Goal: Submit feedback/report problem: Submit feedback/report problem

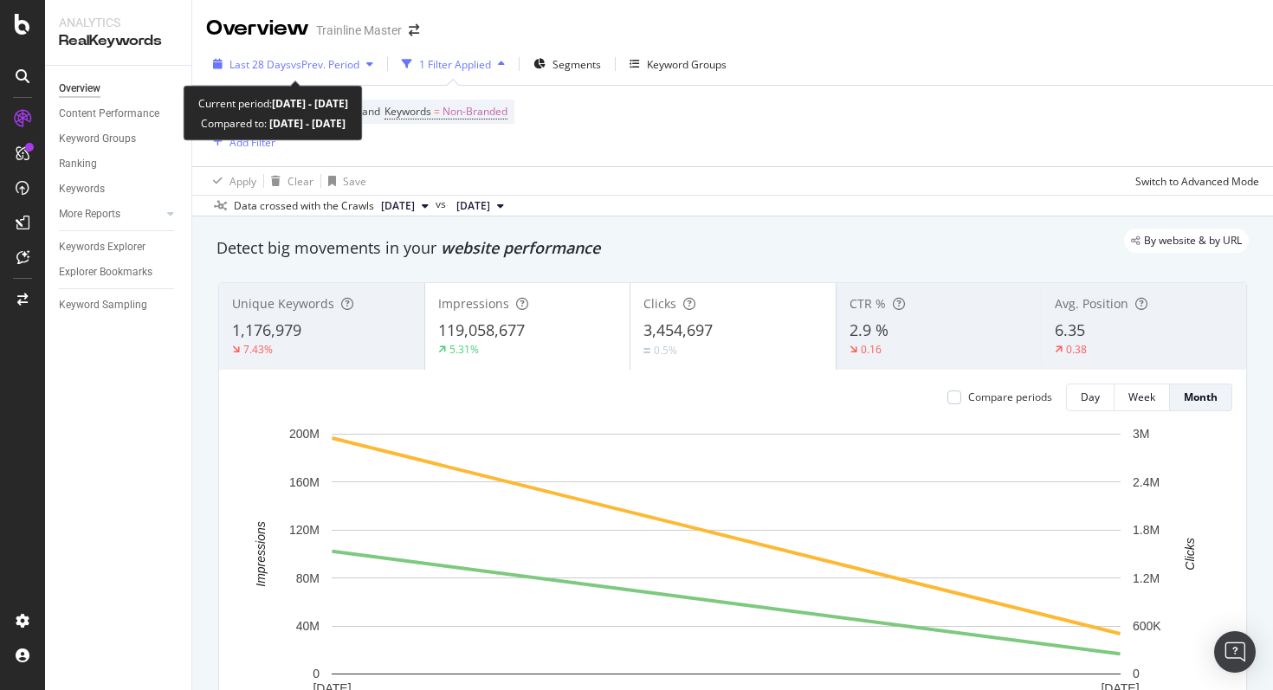
click at [330, 64] on span "vs Prev. Period" at bounding box center [325, 64] width 68 height 15
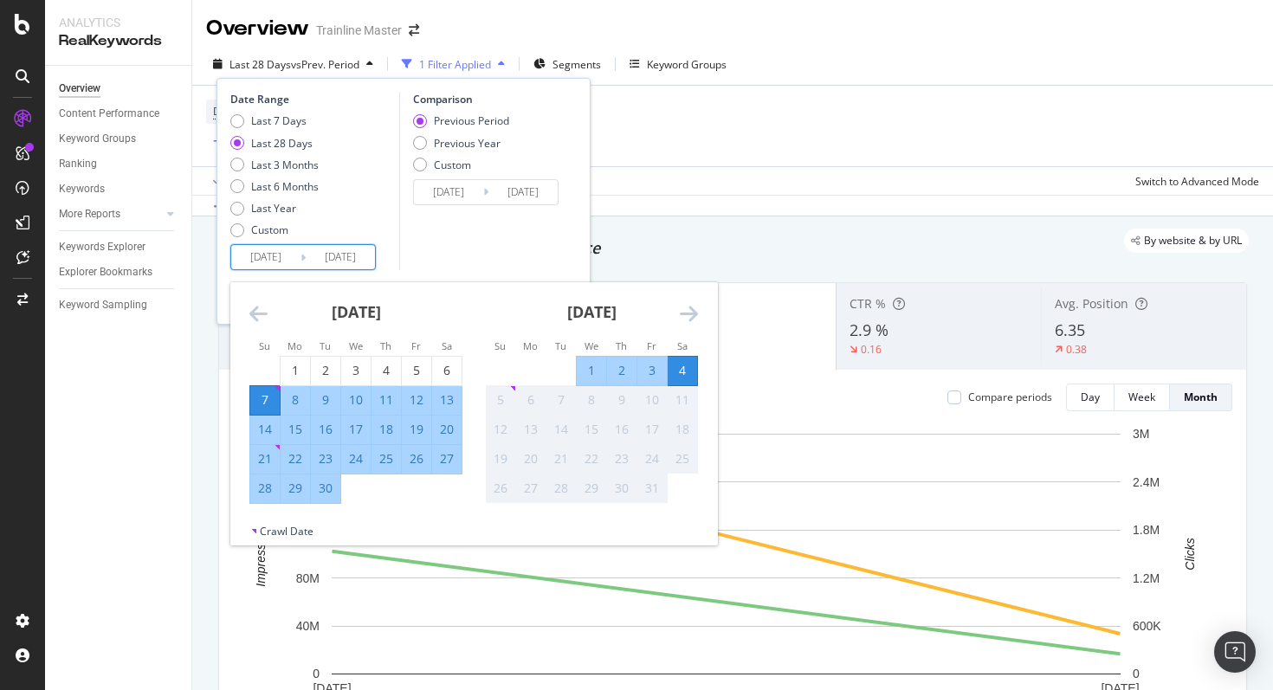
click at [293, 268] on input "2025/09/07" at bounding box center [265, 257] width 69 height 24
click at [266, 324] on icon "Move backward to switch to the previous month." at bounding box center [258, 313] width 18 height 21
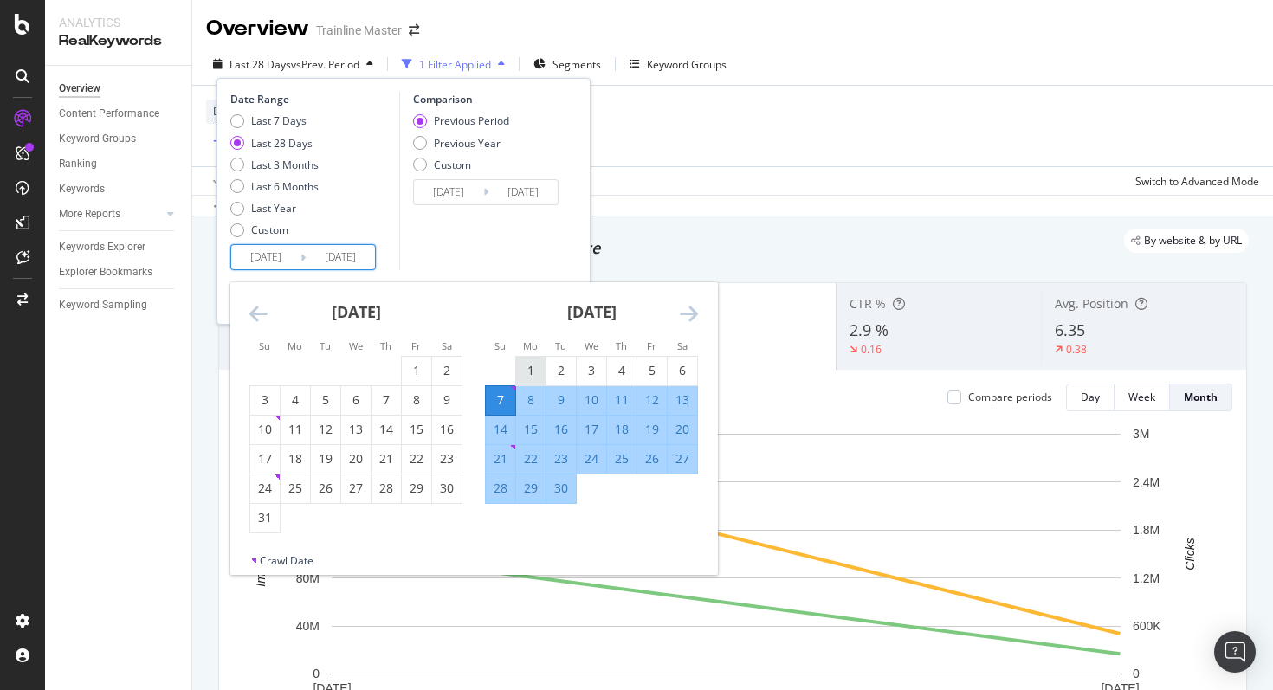
click at [525, 356] on td "1" at bounding box center [531, 370] width 30 height 29
type input "2025/09/01"
type input "2025/07/29"
type input "2025/08/31"
click at [561, 491] on div "30" at bounding box center [560, 488] width 29 height 17
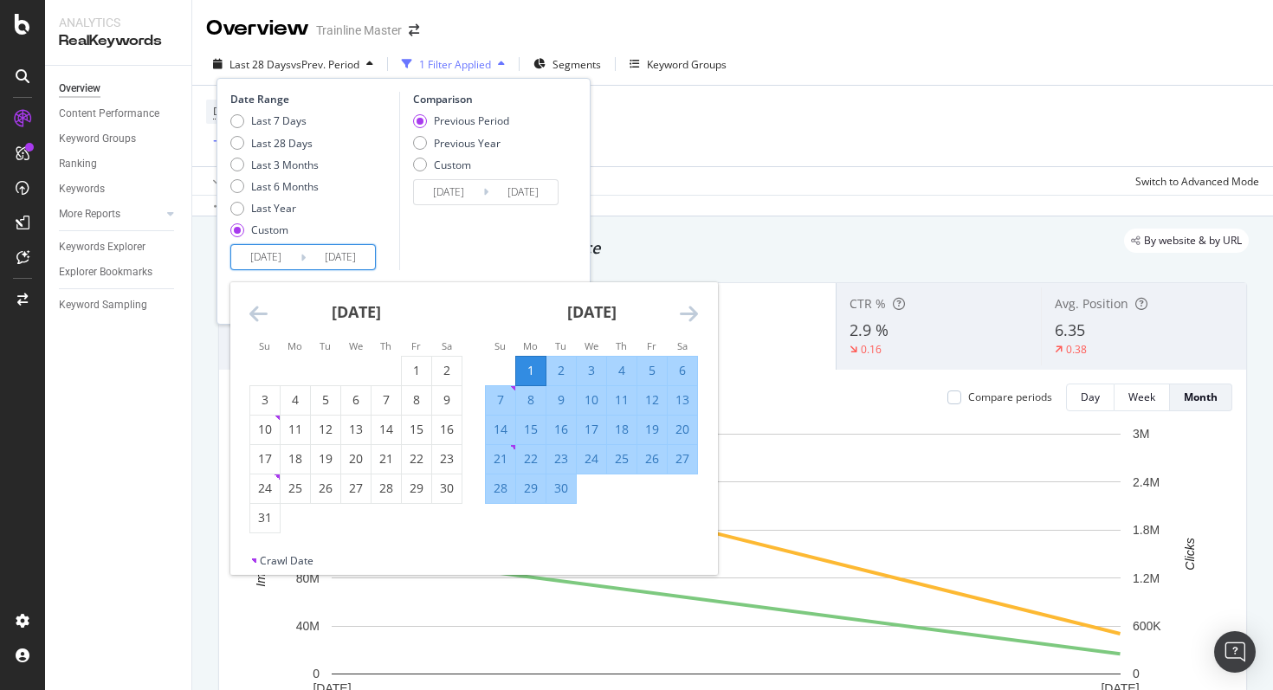
type input "2025/09/30"
type input "2025/08/02"
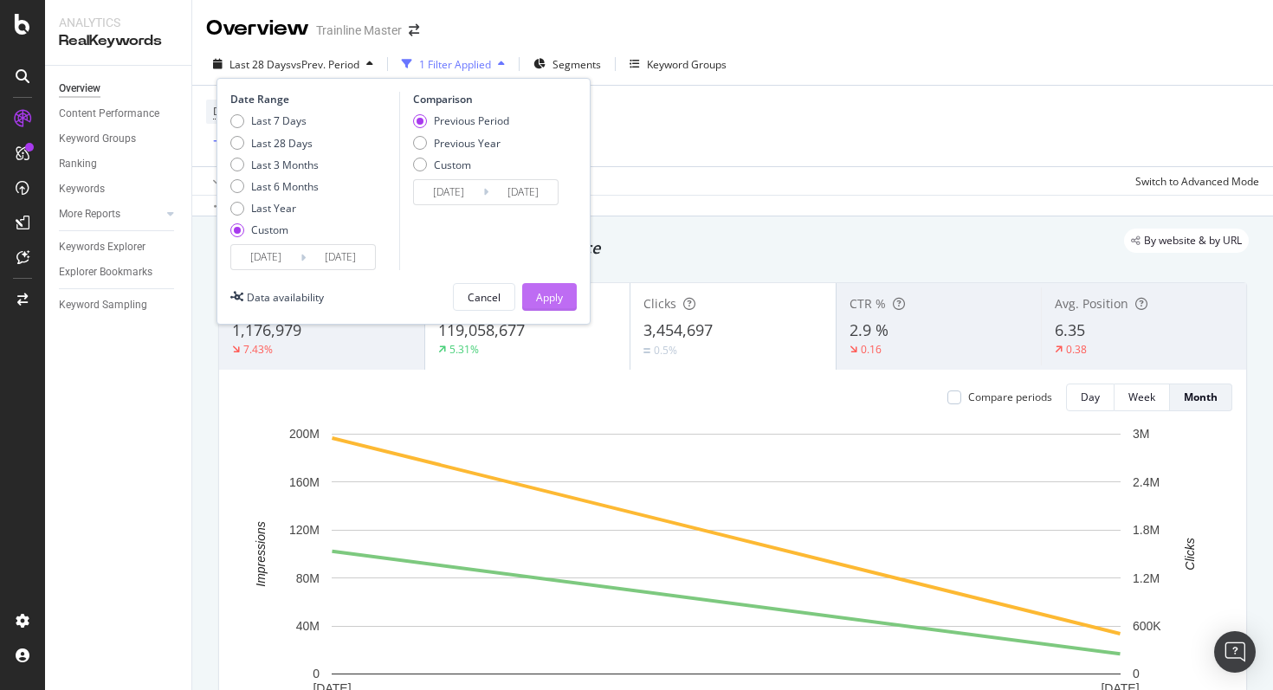
click at [532, 303] on button "Apply" at bounding box center [549, 297] width 55 height 28
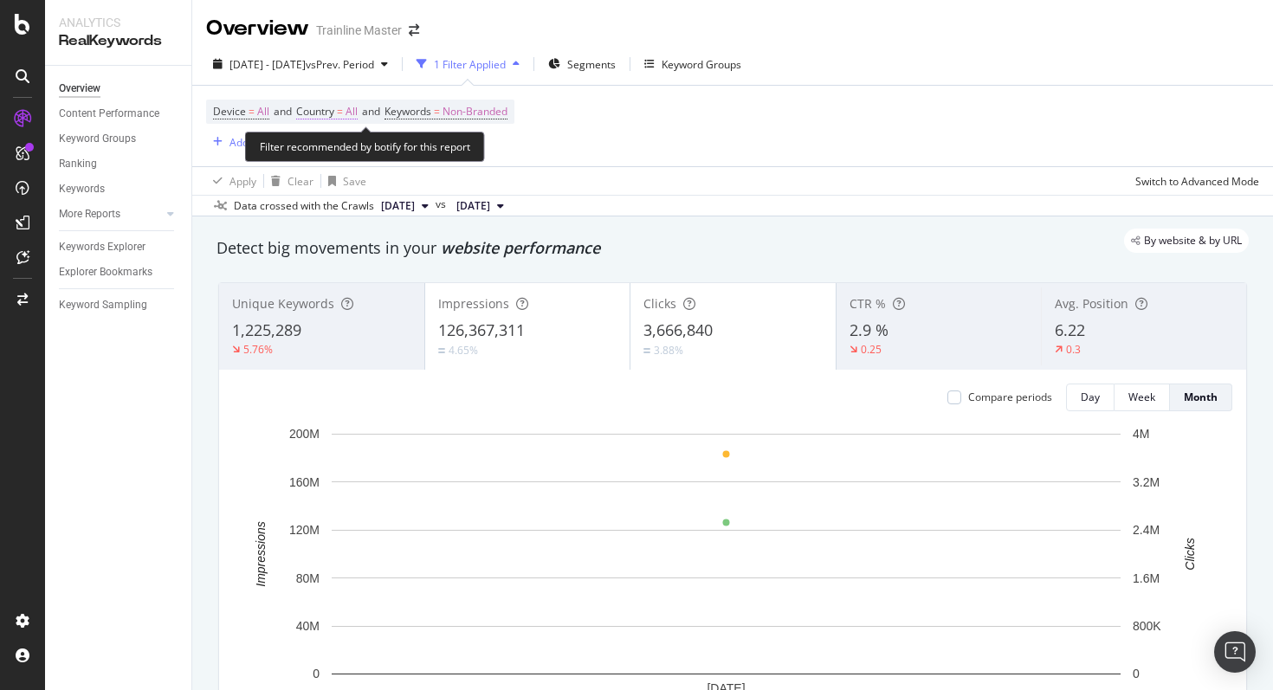
click at [343, 113] on span "=" at bounding box center [340, 111] width 6 height 15
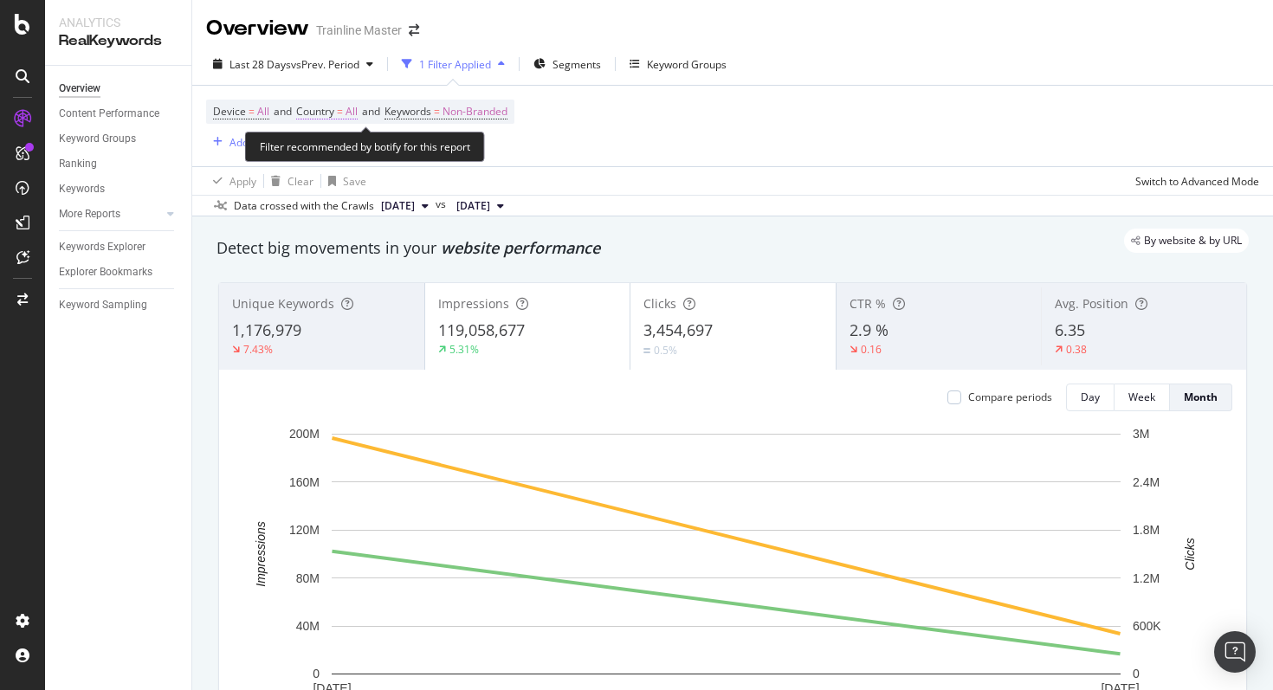
click at [353, 110] on span "All" at bounding box center [351, 112] width 12 height 24
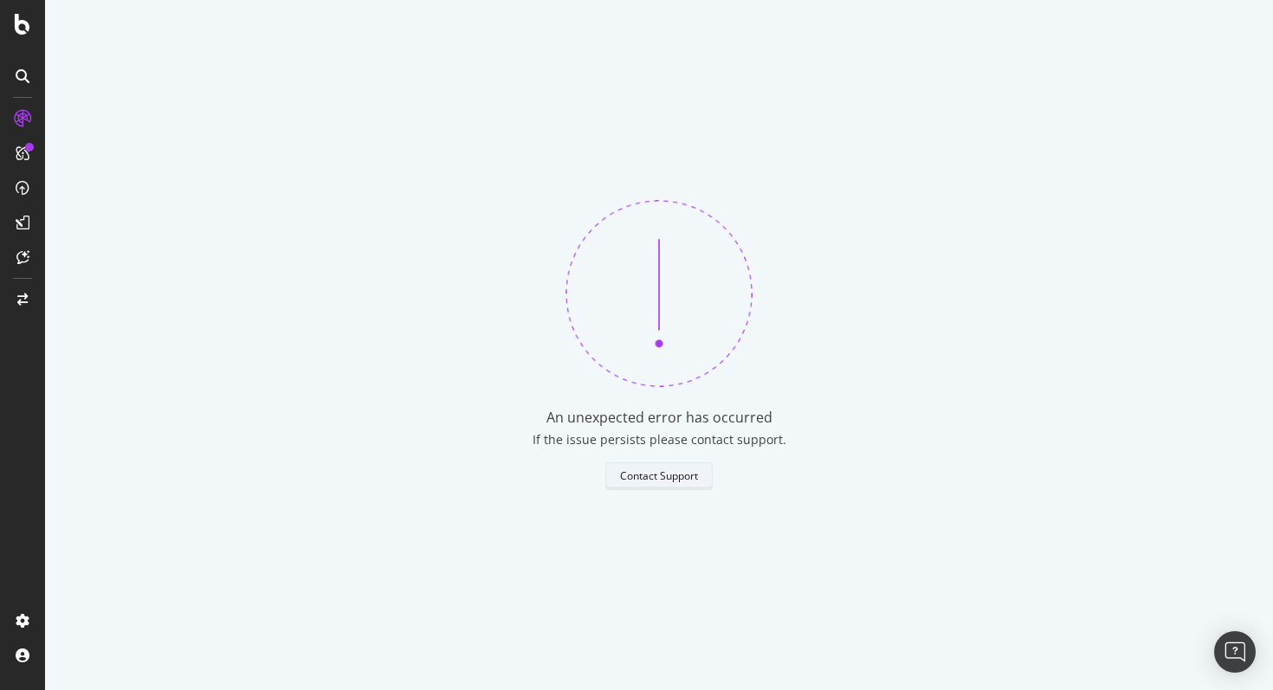
click at [666, 474] on div "Contact Support" at bounding box center [659, 475] width 78 height 15
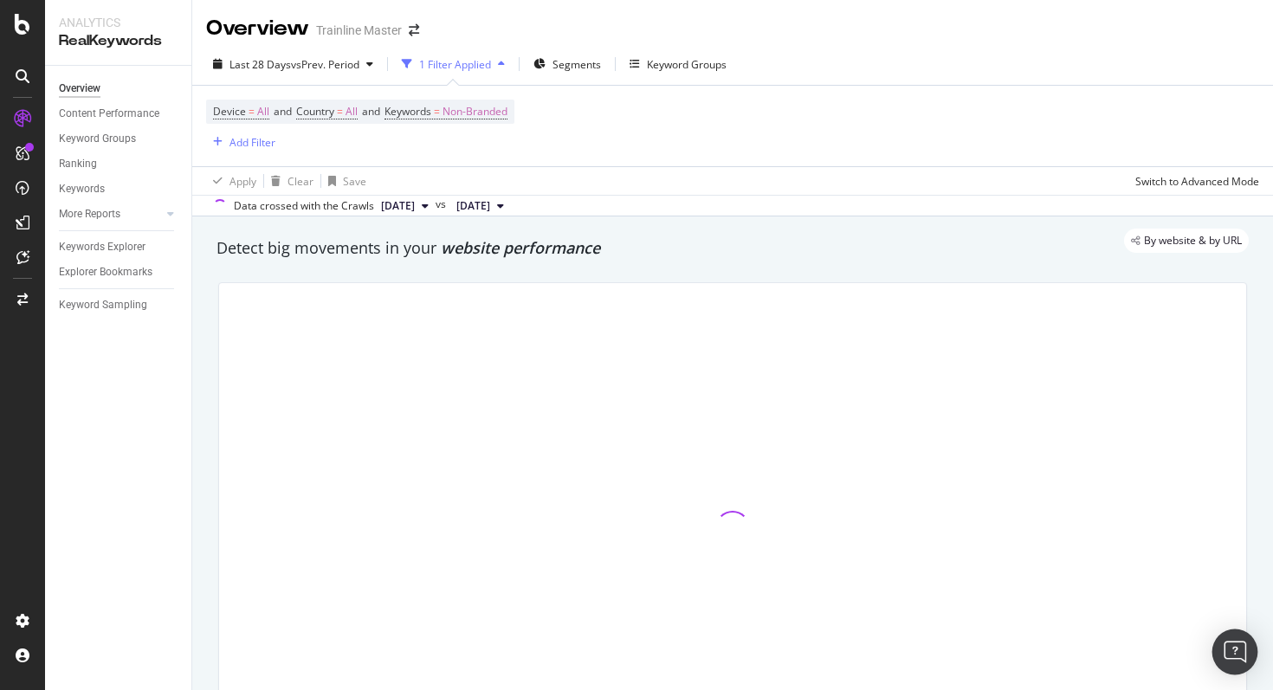
click at [1235, 648] on img "Open Intercom Messenger" at bounding box center [1234, 652] width 23 height 23
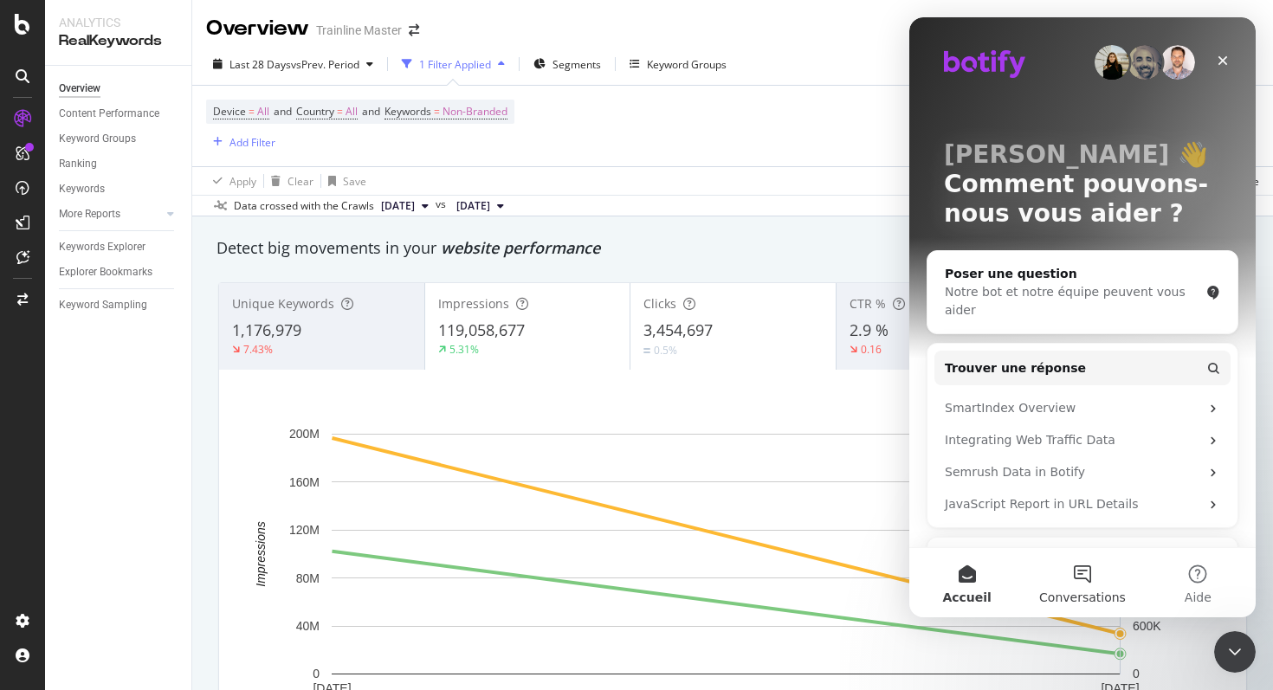
click at [1083, 574] on button "Conversations" at bounding box center [1081, 582] width 115 height 69
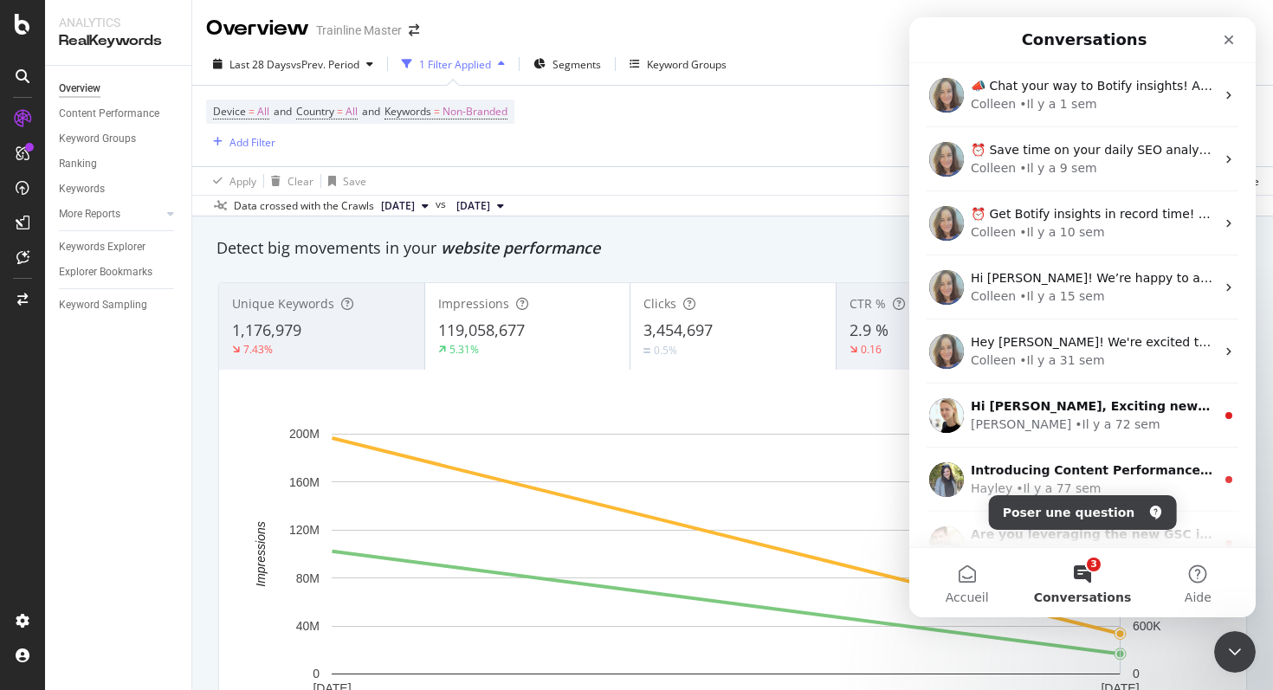
click at [1093, 591] on span "Conversations" at bounding box center [1083, 597] width 98 height 12
click at [1124, 512] on button "Poser une question" at bounding box center [1083, 512] width 188 height 35
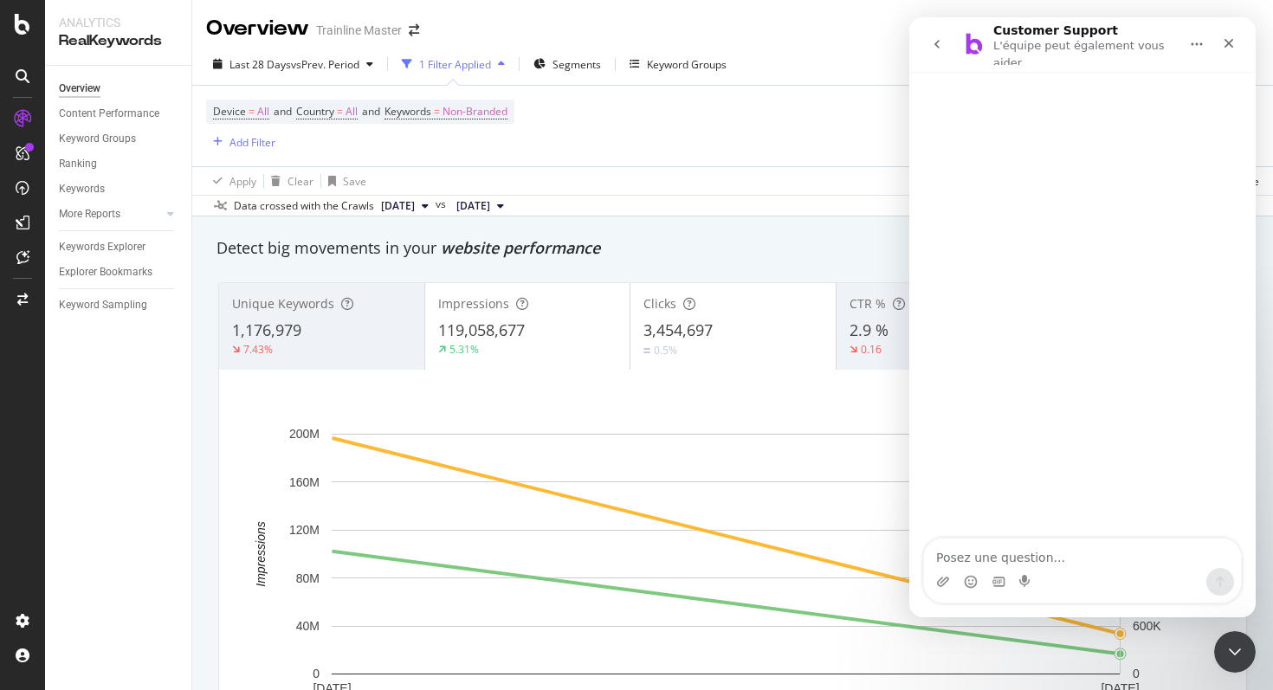
click at [1091, 550] on textarea "Posez une question..." at bounding box center [1082, 552] width 317 height 29
type textarea "Hello! The filters seem to not work anymore"
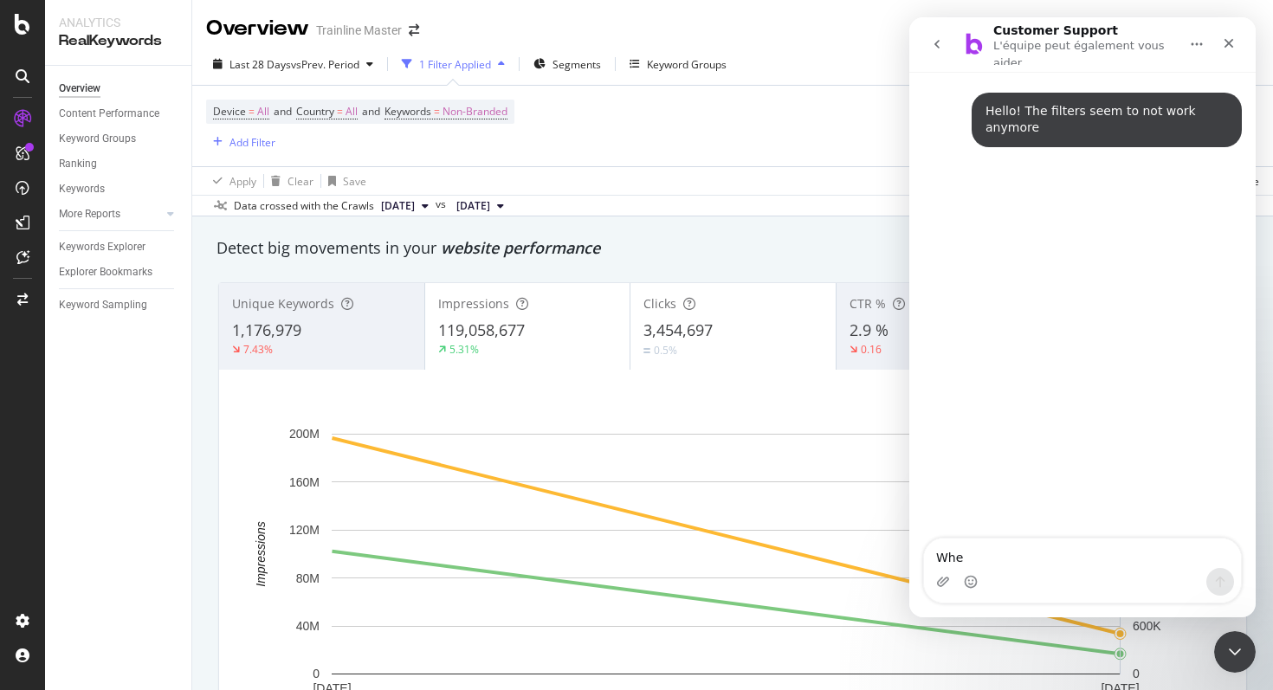
type textarea "Whe"
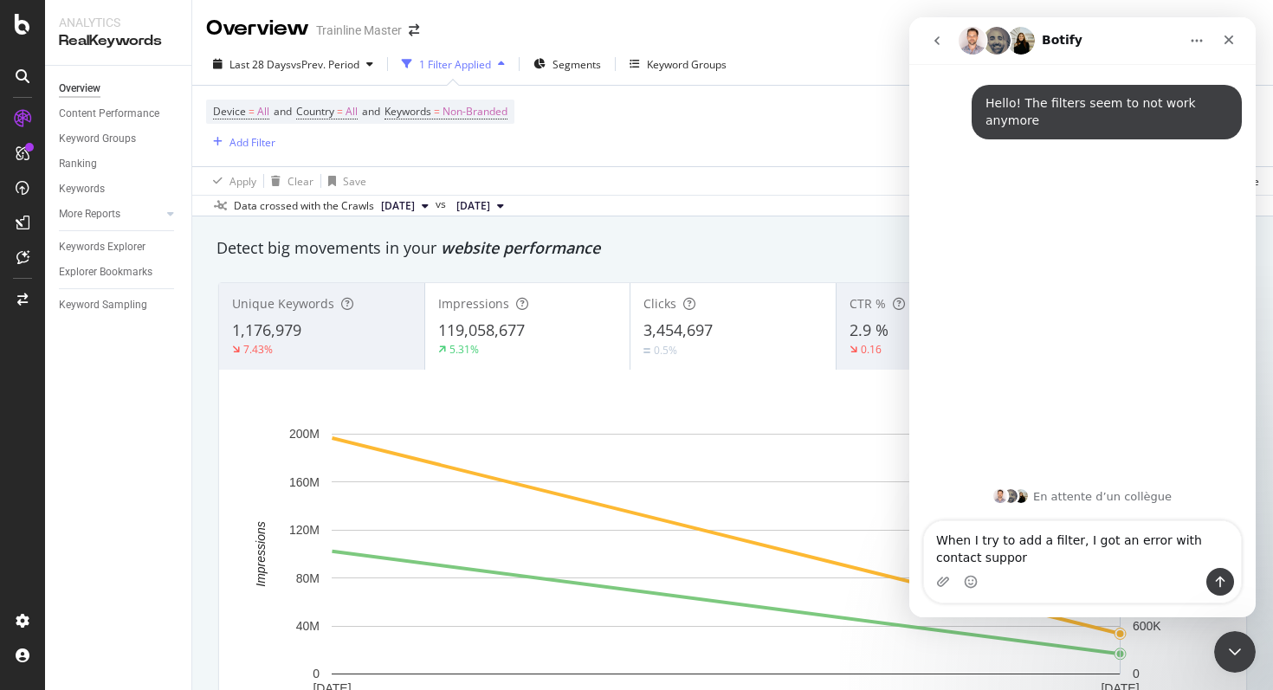
type textarea "When I try to add a filter, I got an error with contact support"
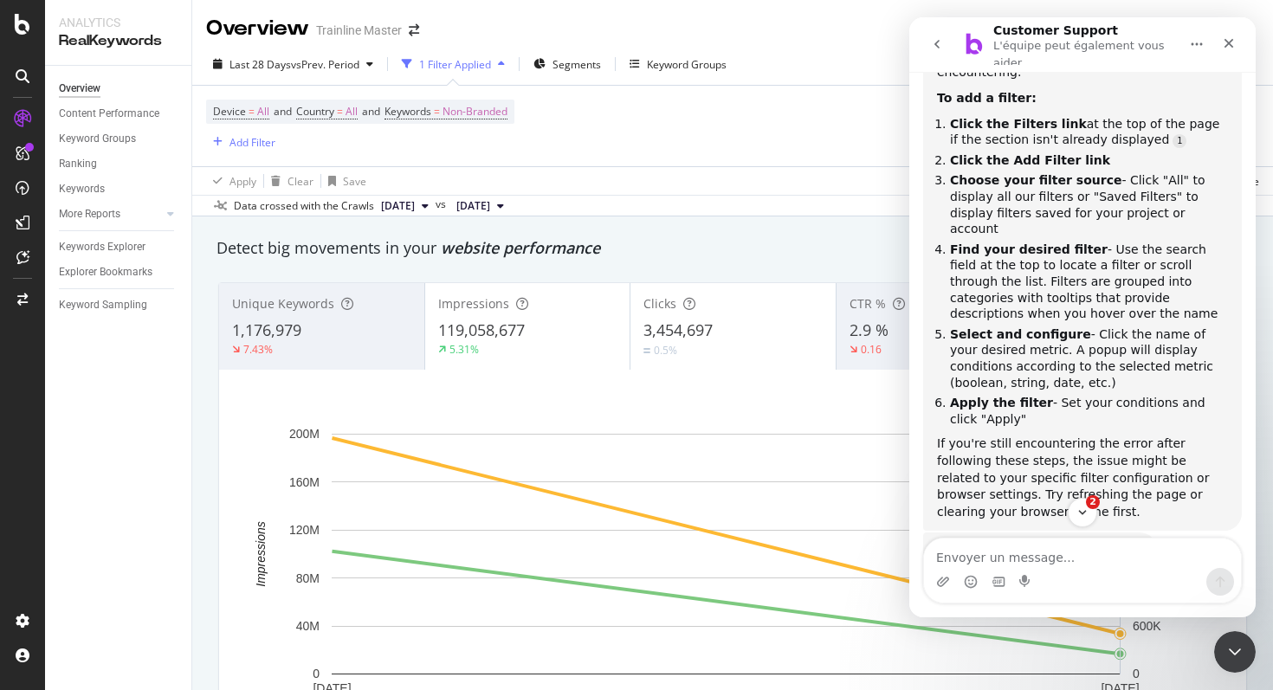
scroll to position [385, 0]
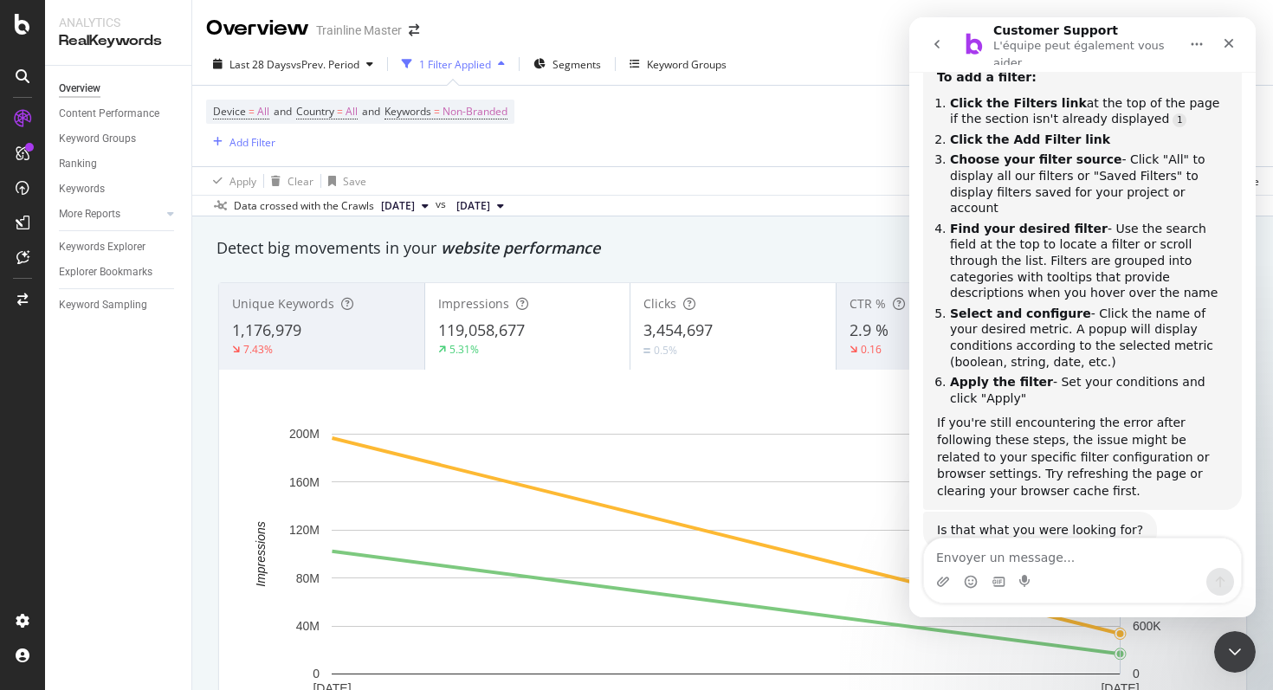
click at [1061, 556] on textarea "Envoyer un message..." at bounding box center [1082, 552] width 317 height 29
type textarea "no"
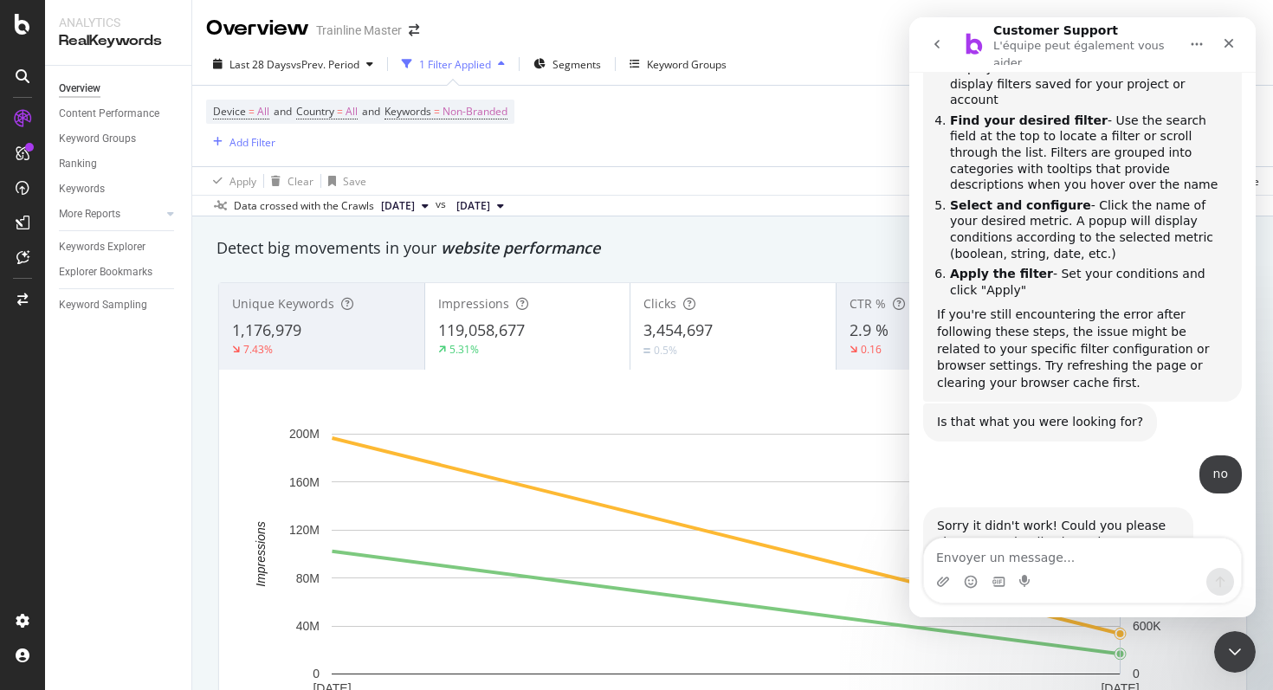
scroll to position [528, 0]
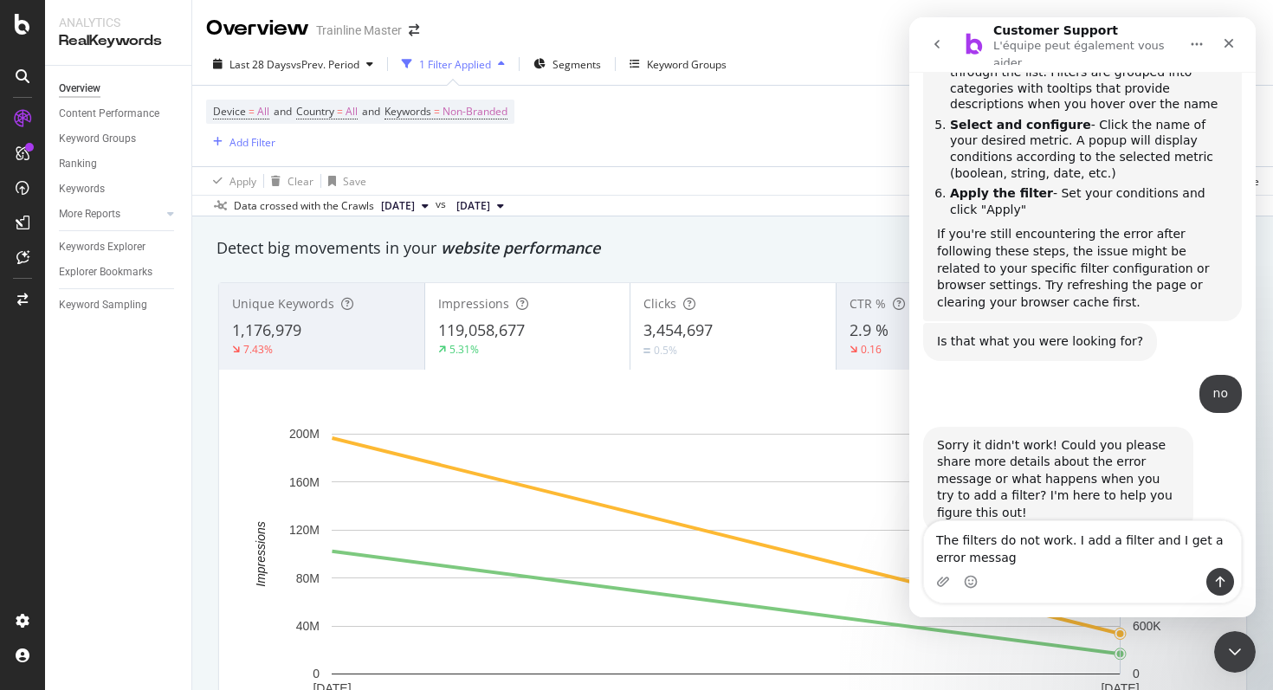
type textarea "The filters do not work. I add a filter and I get a error message"
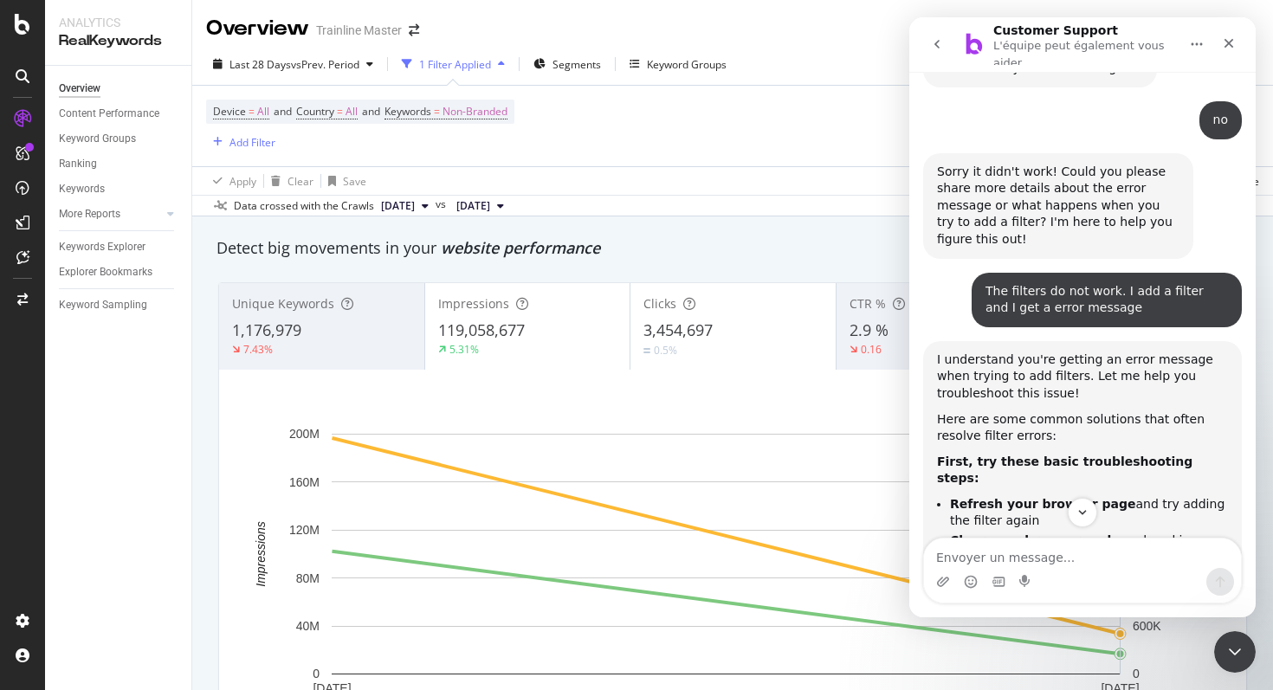
scroll to position [854, 0]
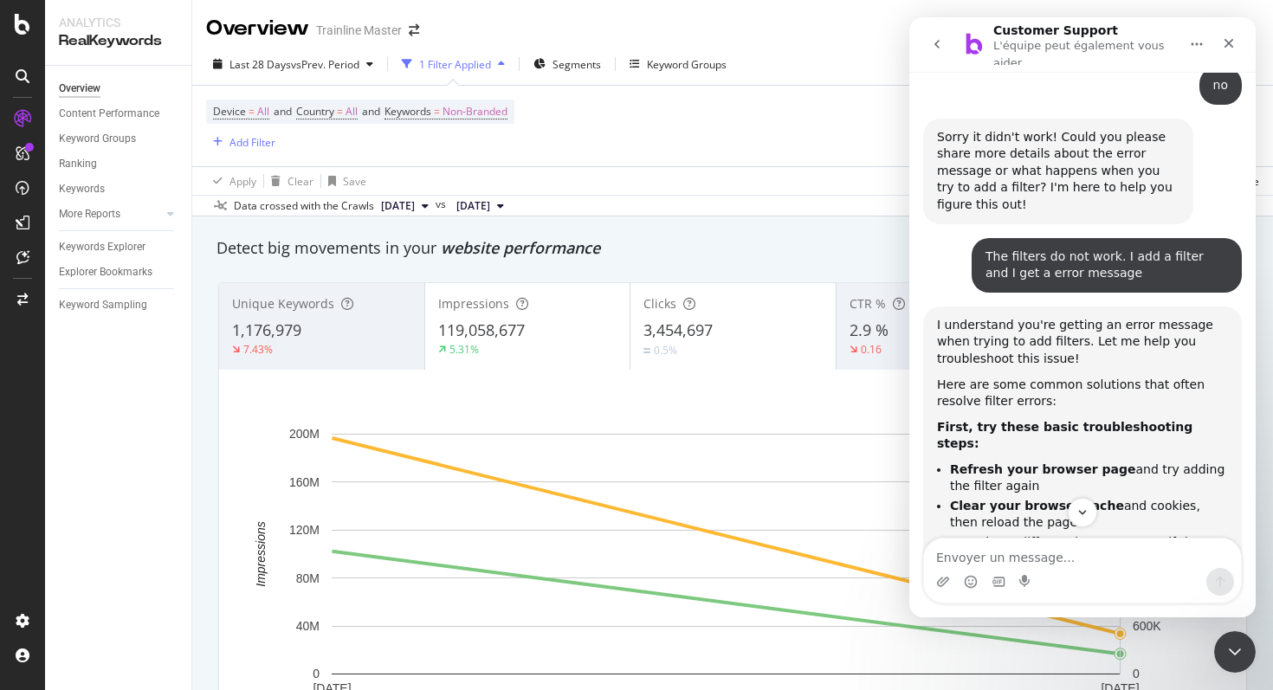
click at [1035, 462] on b "Refresh your browser page" at bounding box center [1043, 469] width 186 height 14
click at [1029, 498] on li "Clear your browser cache and cookies, then reload the page" at bounding box center [1089, 514] width 278 height 32
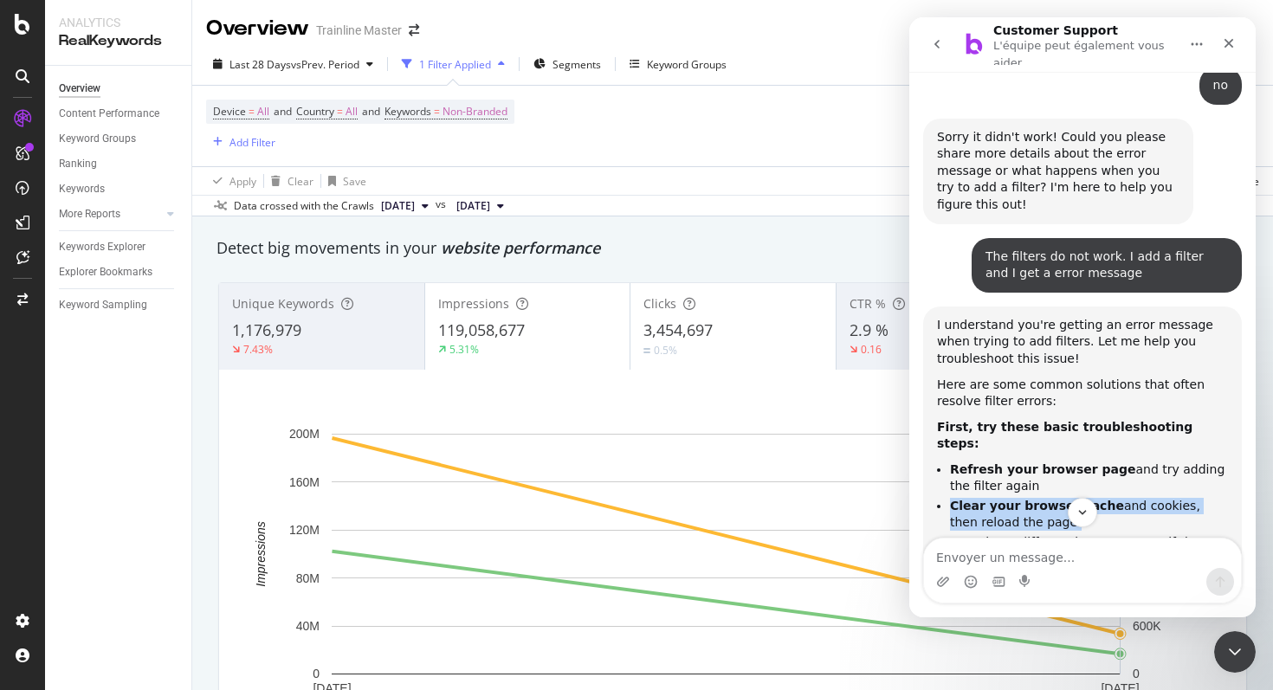
click at [1029, 498] on li "Clear your browser cache and cookies, then reload the page" at bounding box center [1089, 514] width 278 height 32
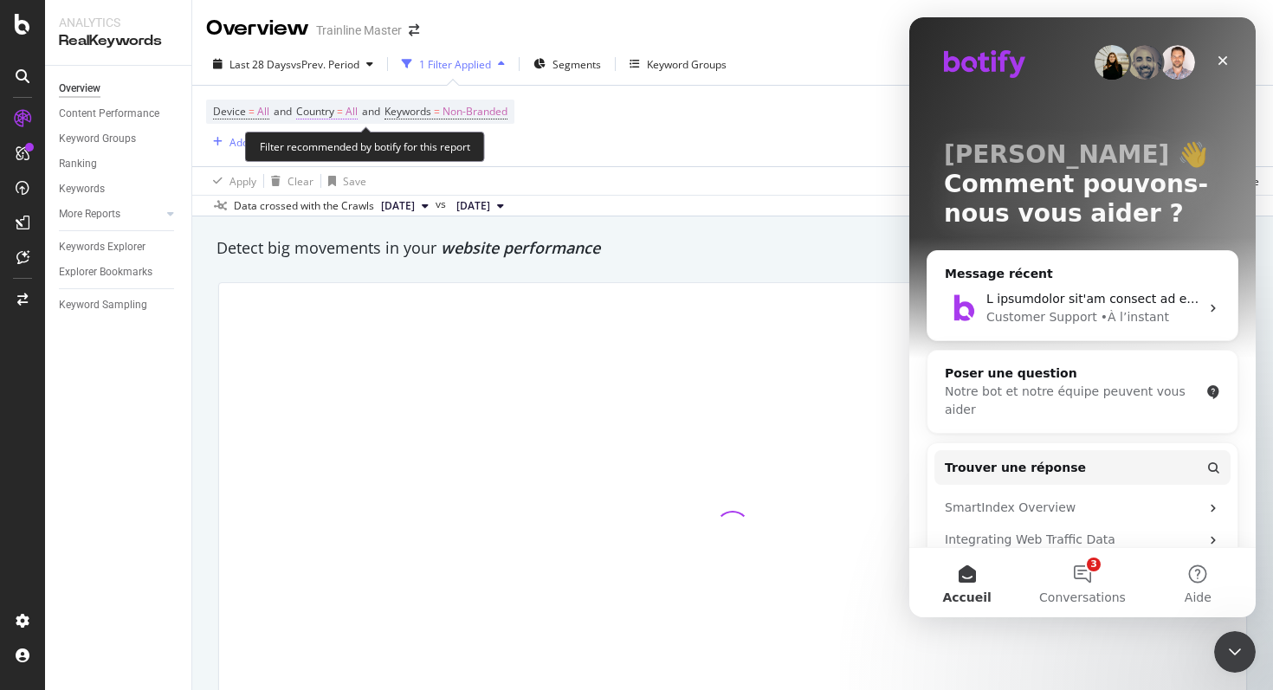
click at [324, 113] on span "Country" at bounding box center [315, 111] width 38 height 15
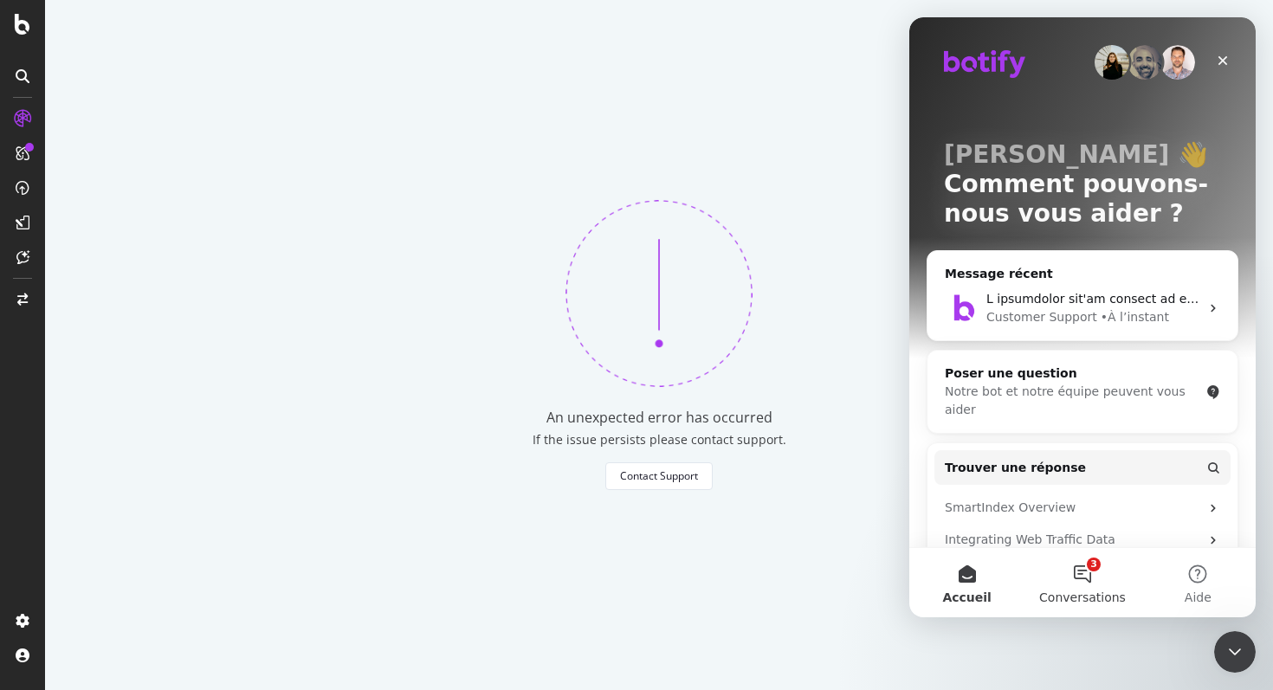
click at [1102, 585] on button "3 Conversations" at bounding box center [1081, 582] width 115 height 69
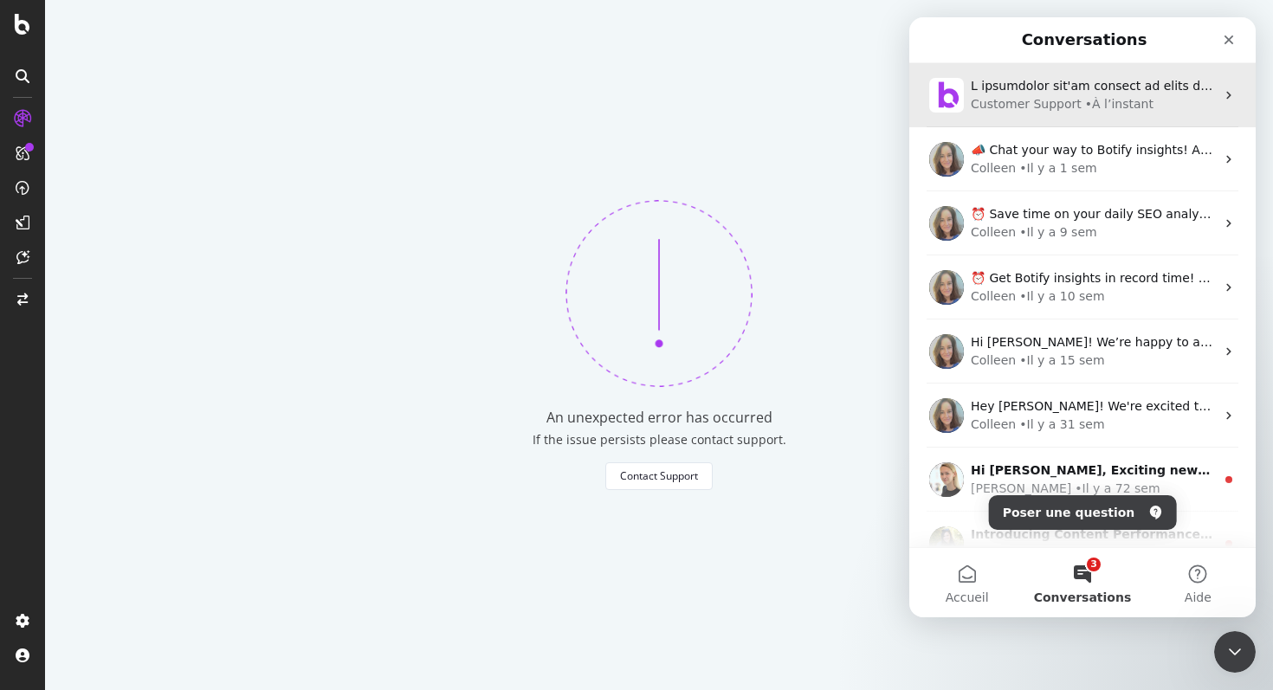
click at [952, 101] on img "Intercom Messenger" at bounding box center [946, 95] width 35 height 35
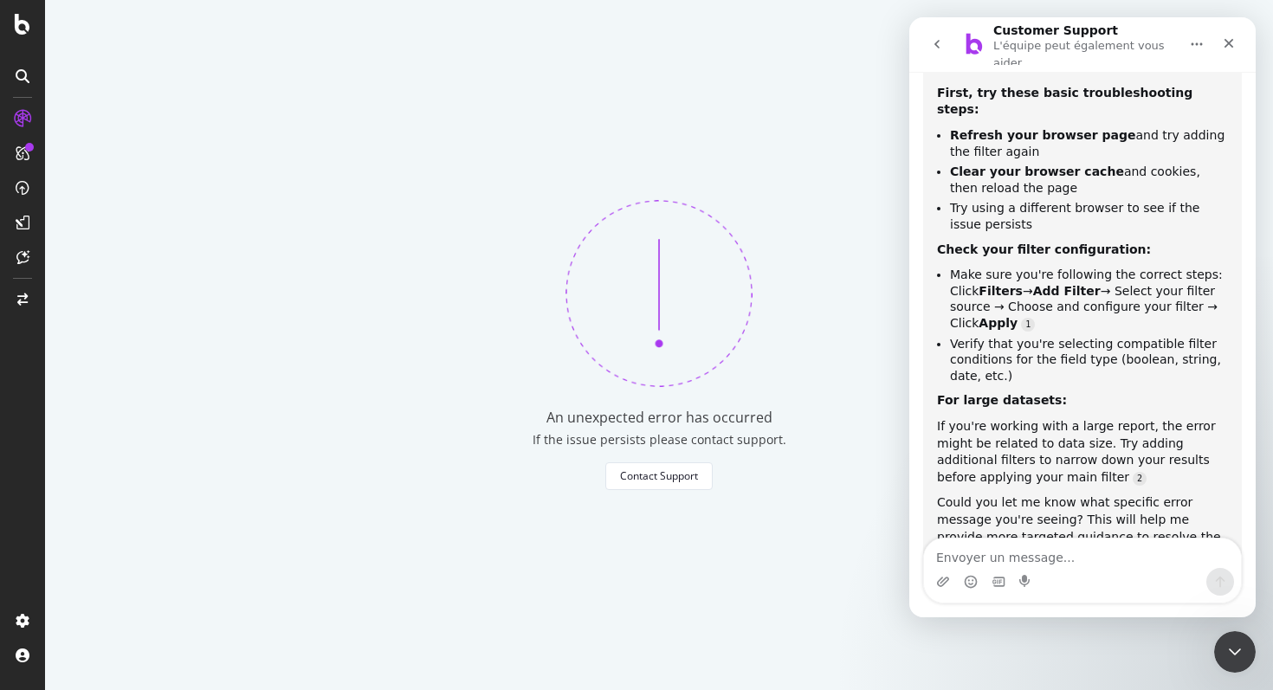
scroll to position [1194, 0]
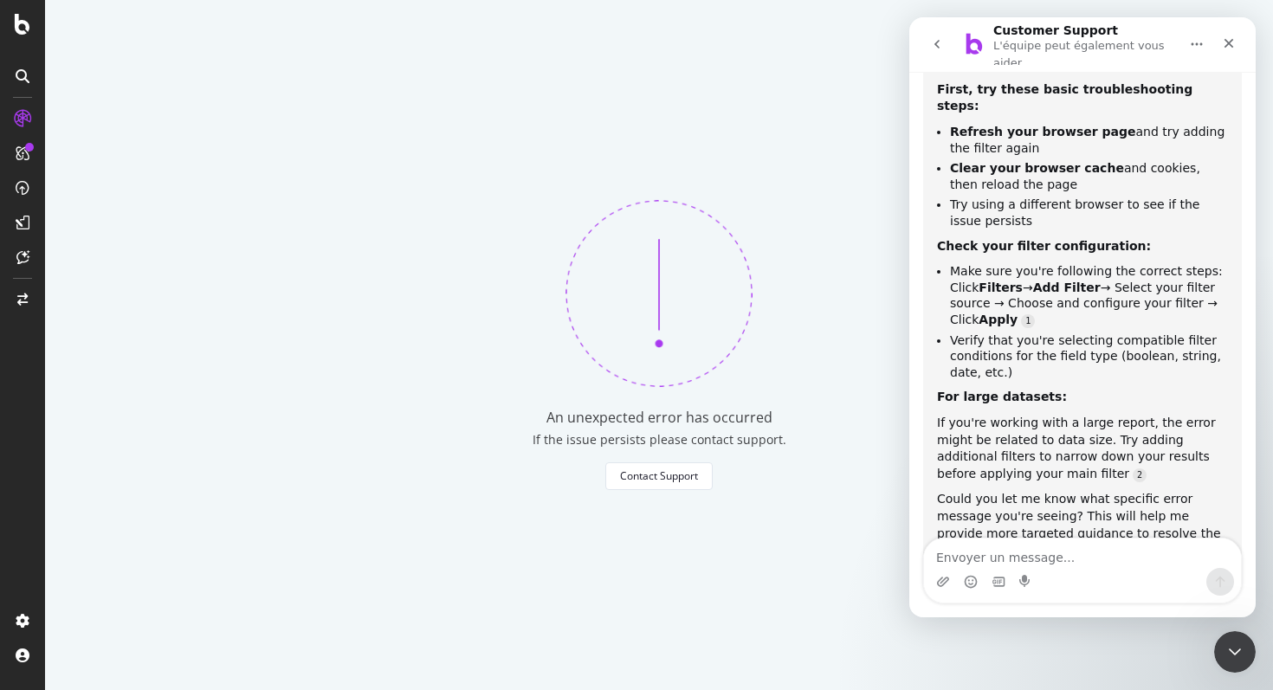
click at [1031, 556] on textarea "Envoyer un message..." at bounding box center [1082, 552] width 317 height 29
type textarea "Still happening"
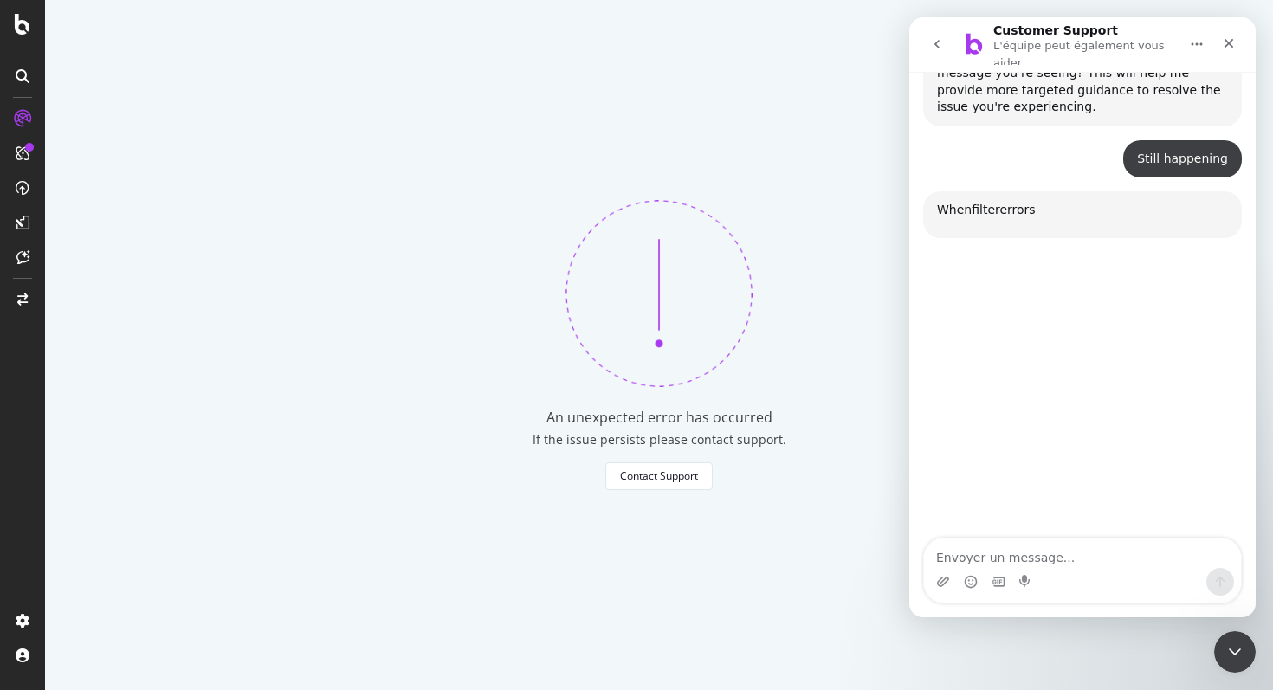
scroll to position [1642, 0]
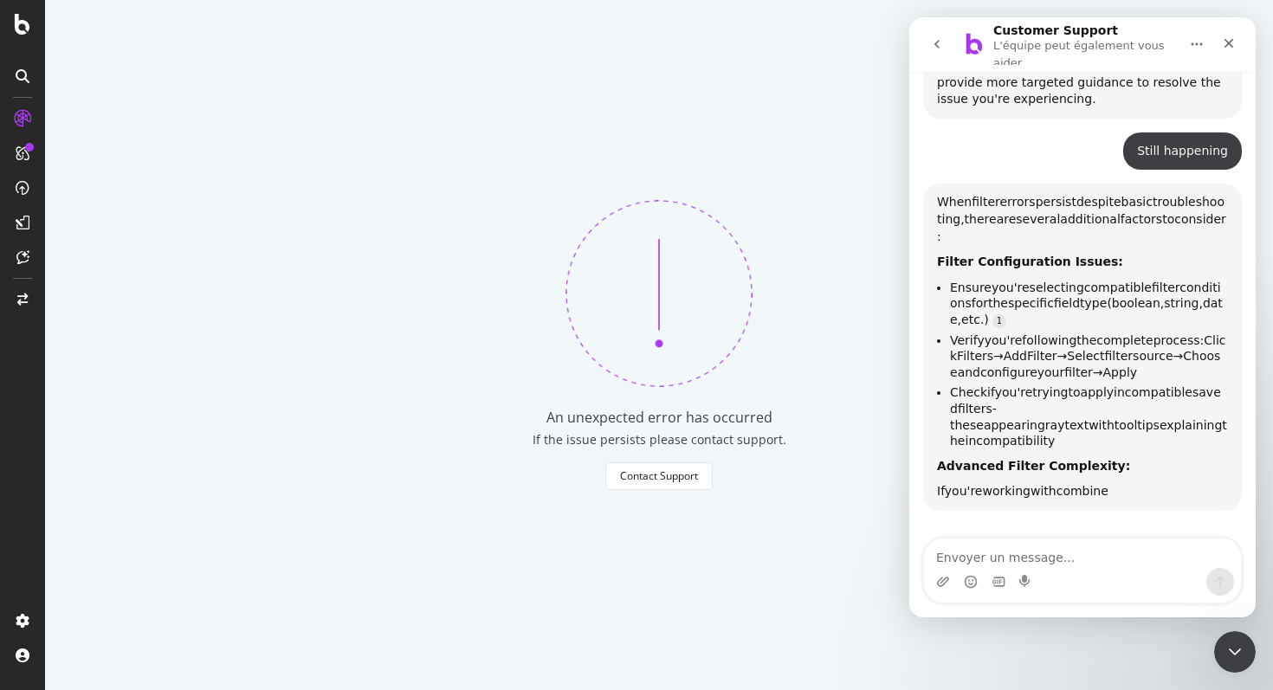
click at [970, 280] on span "conditions" at bounding box center [1085, 295] width 271 height 30
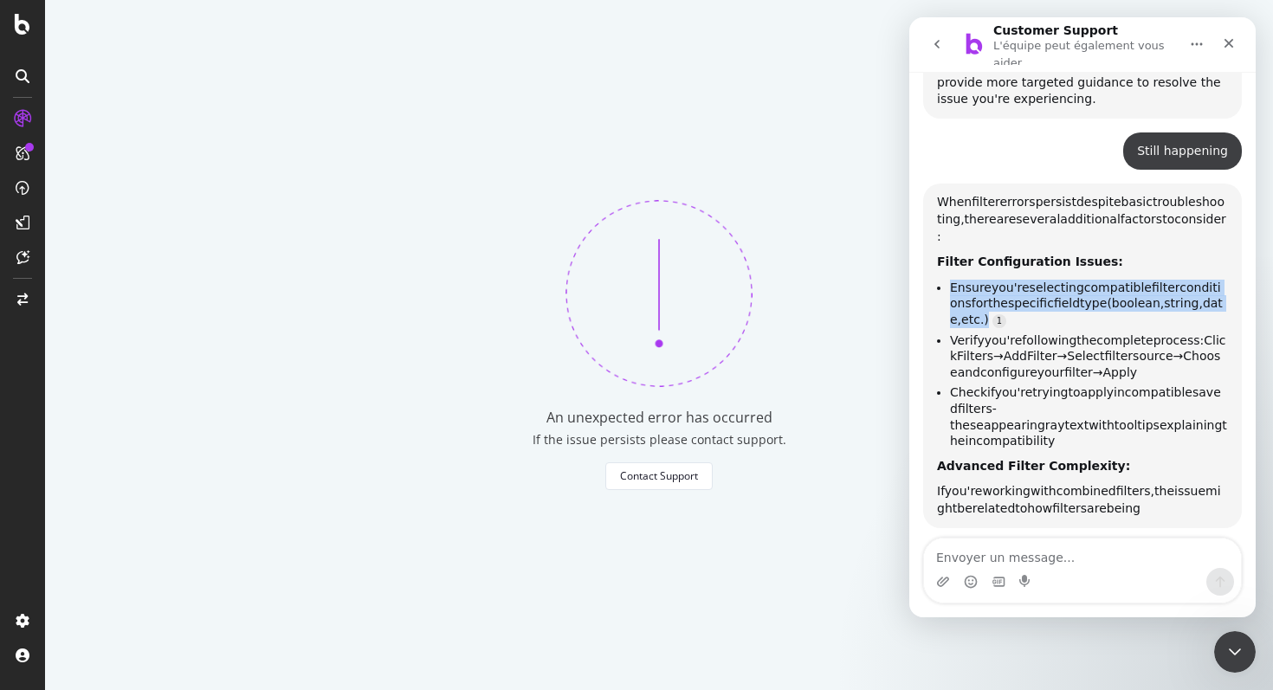
click at [970, 280] on span "conditions" at bounding box center [1085, 295] width 271 height 30
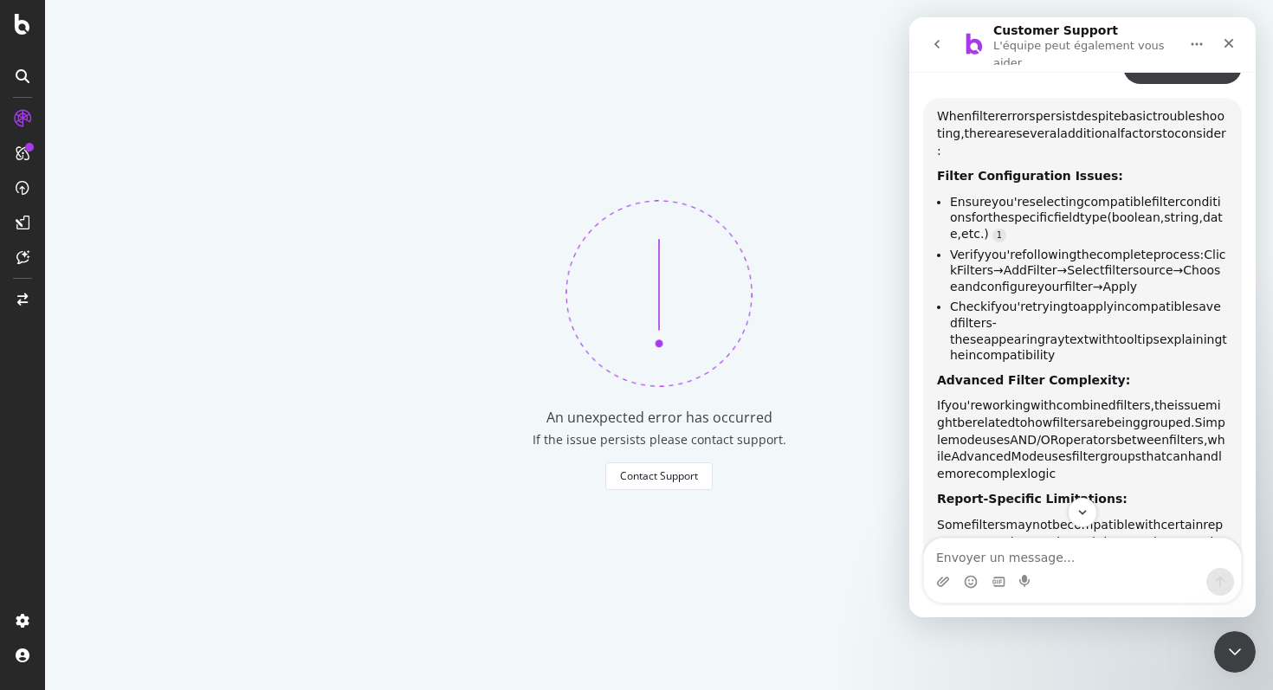
scroll to position [1698, 0]
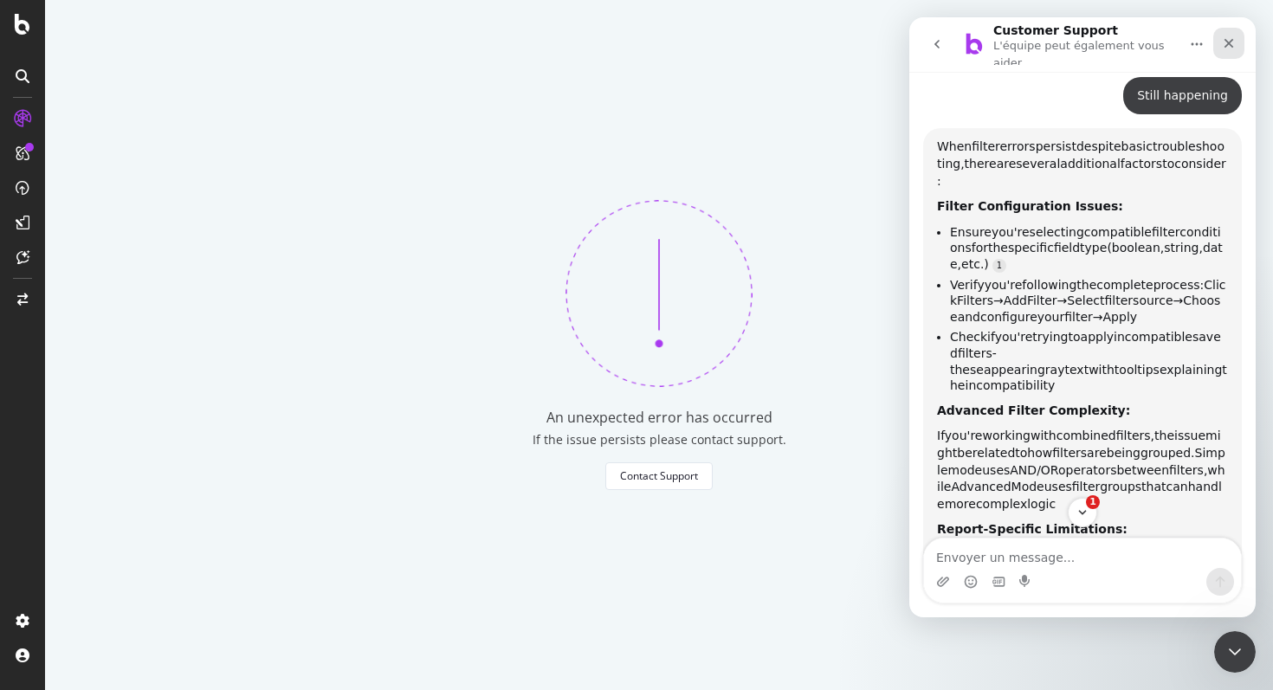
click at [1223, 48] on icon "Fermer" at bounding box center [1229, 43] width 14 height 14
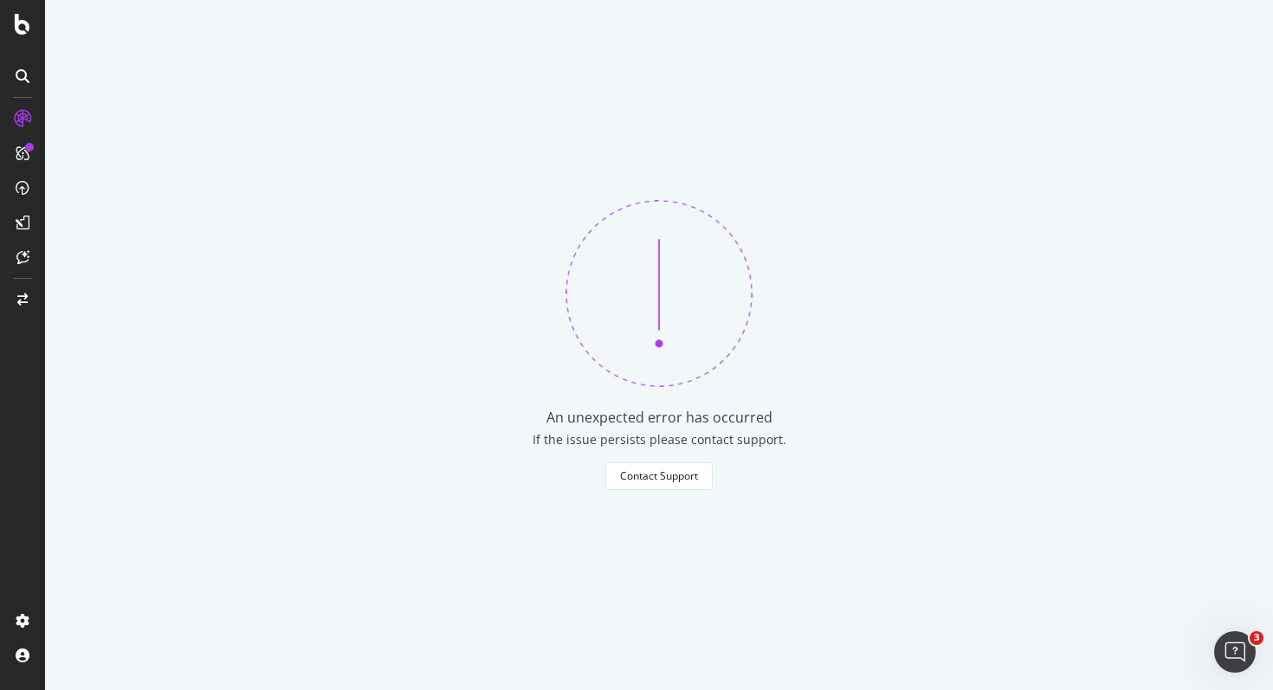
scroll to position [1692, 0]
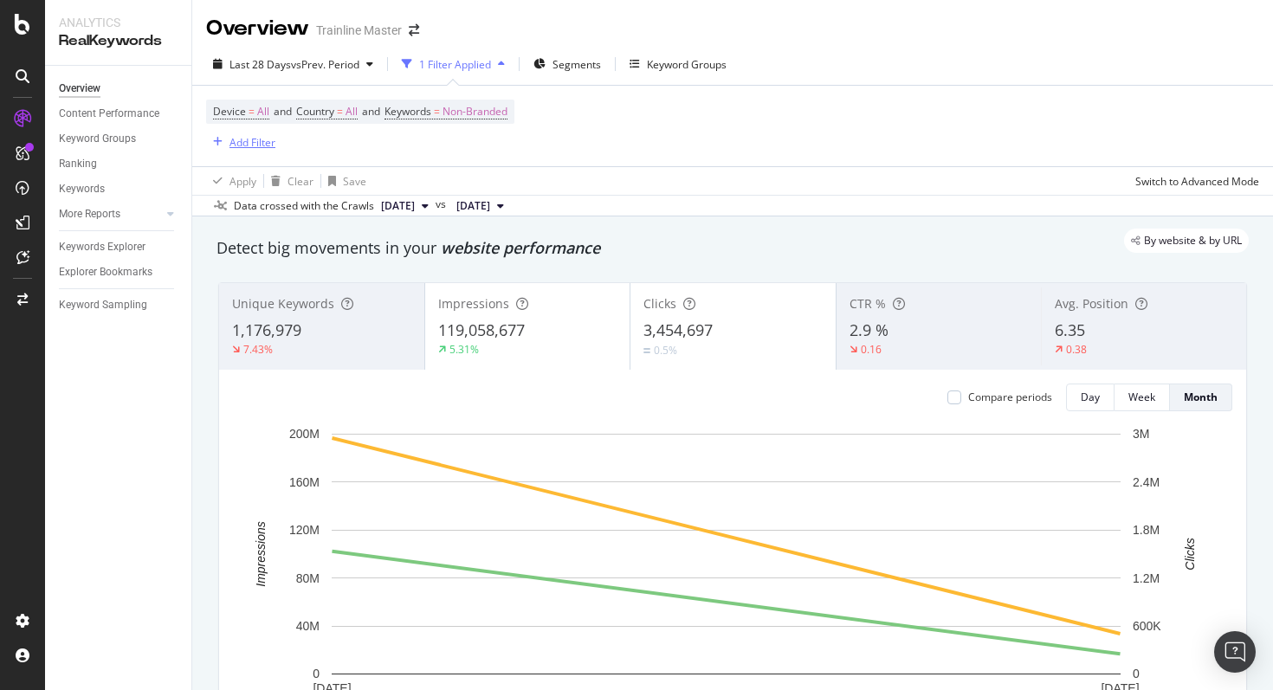
click at [240, 144] on div "Add Filter" at bounding box center [252, 142] width 46 height 15
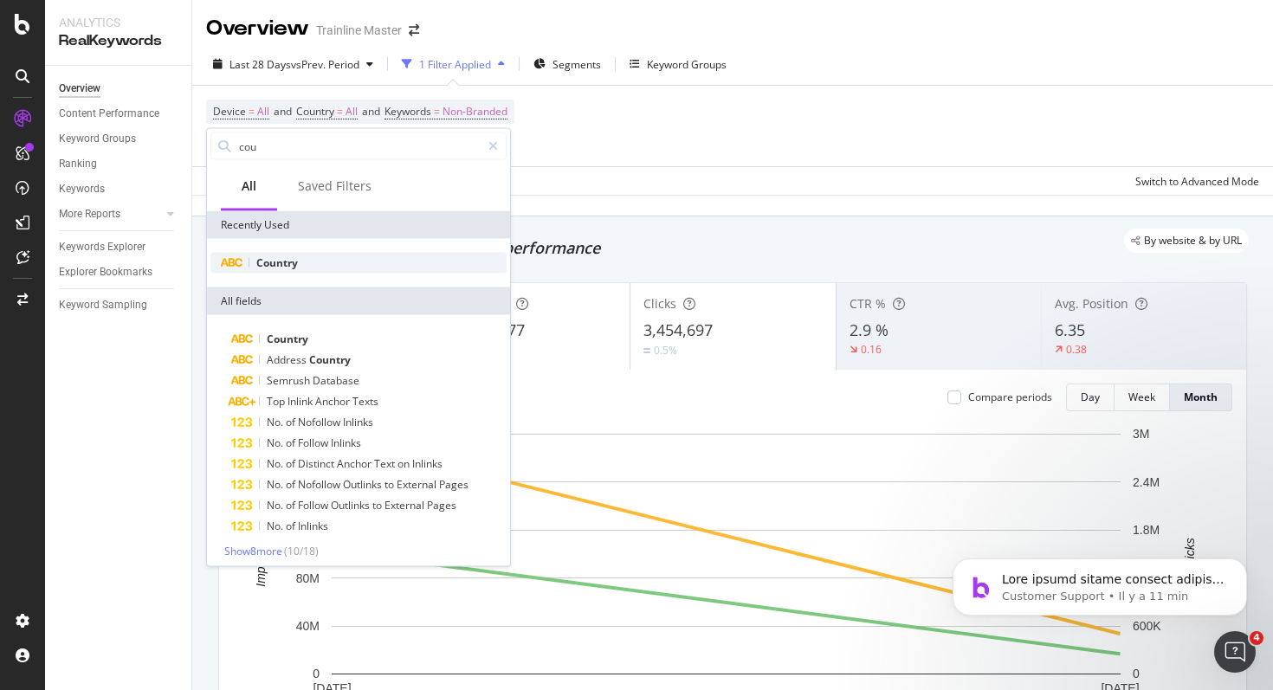
type input "cou"
click at [297, 265] on span "Country" at bounding box center [277, 262] width 42 height 15
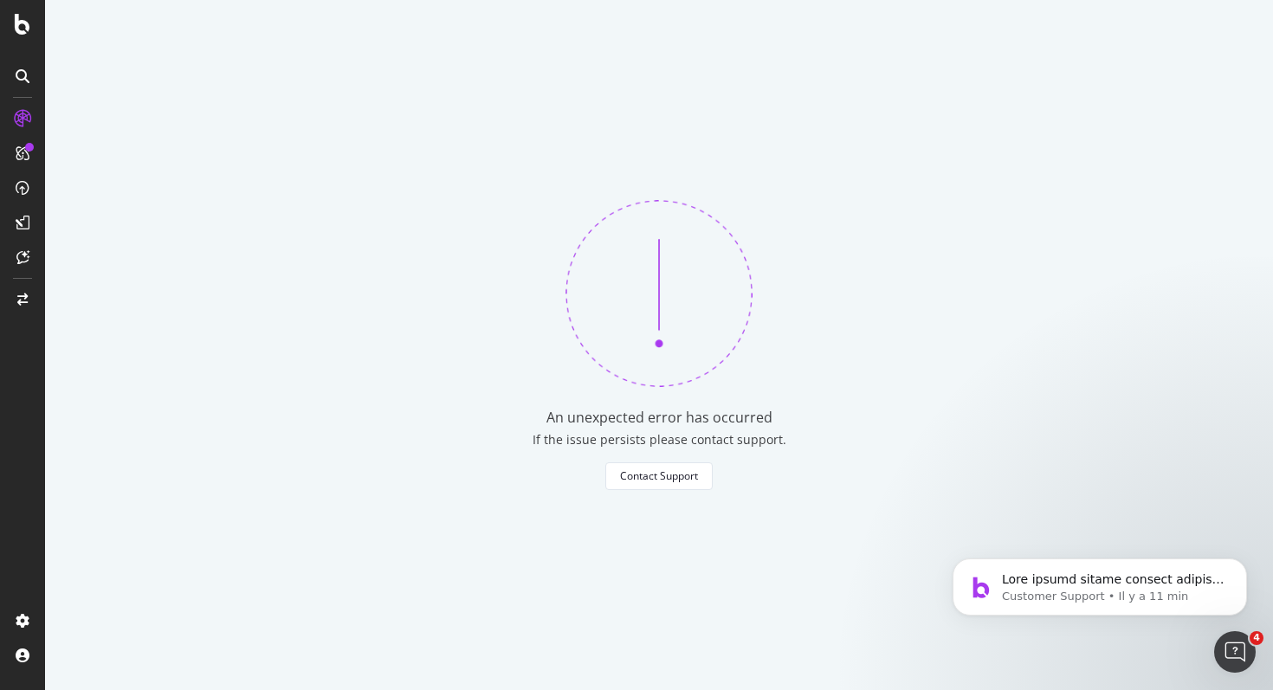
click at [834, 225] on div "An unexpected error has occurred If the issue persists please contact support. …" at bounding box center [659, 345] width 1228 height 690
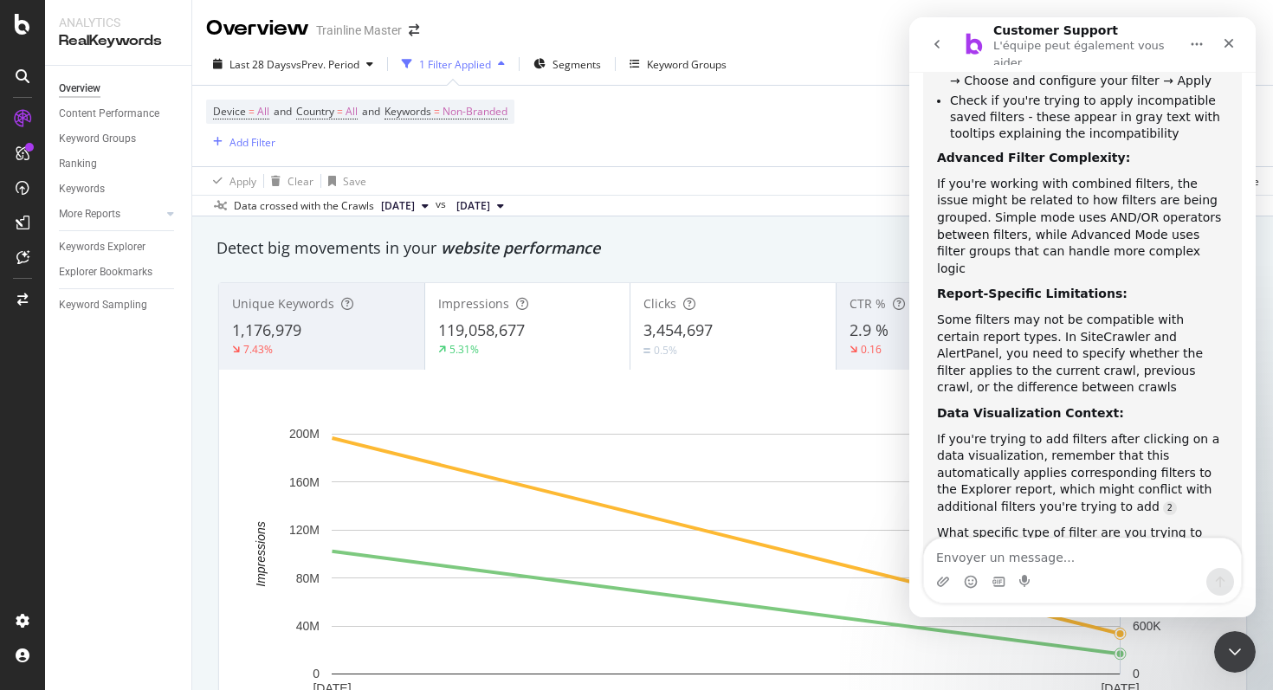
scroll to position [1936, 0]
click at [1080, 569] on div "Intercom Messenger" at bounding box center [1082, 582] width 317 height 28
click at [391, 169] on div "Apply Clear Save Switch to Advanced Mode" at bounding box center [732, 180] width 1080 height 29
click at [238, 150] on div "Add Filter" at bounding box center [240, 141] width 69 height 19
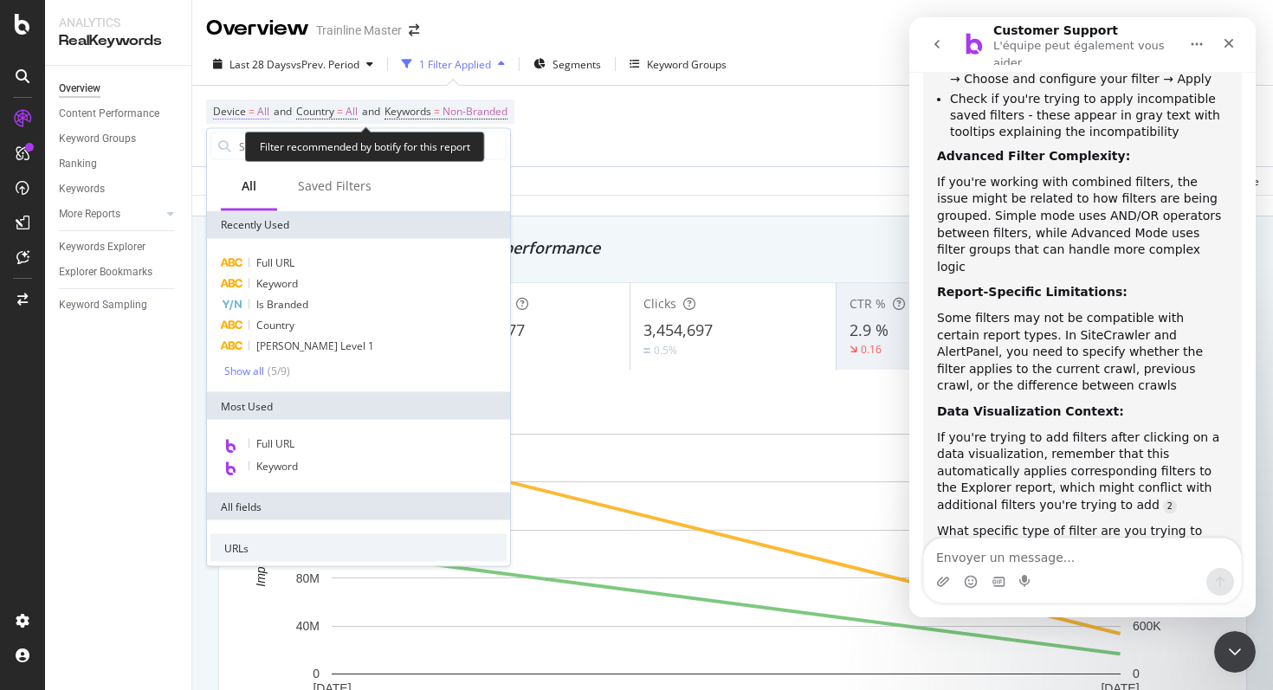
click at [248, 118] on span "=" at bounding box center [251, 111] width 6 height 15
